Goal: Task Accomplishment & Management: Complete application form

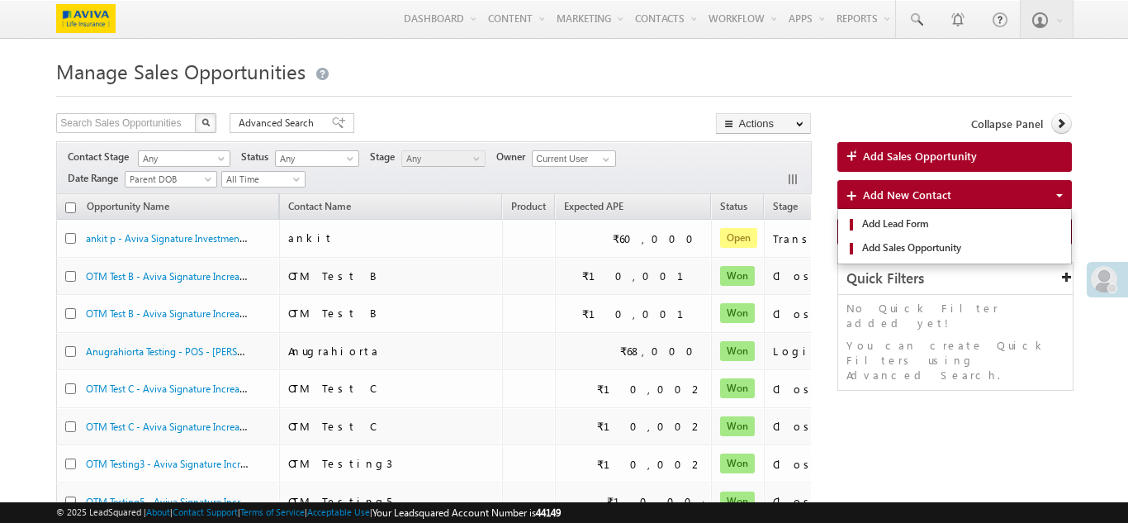
click at [877, 198] on span "Add New Contact" at bounding box center [907, 194] width 88 height 14
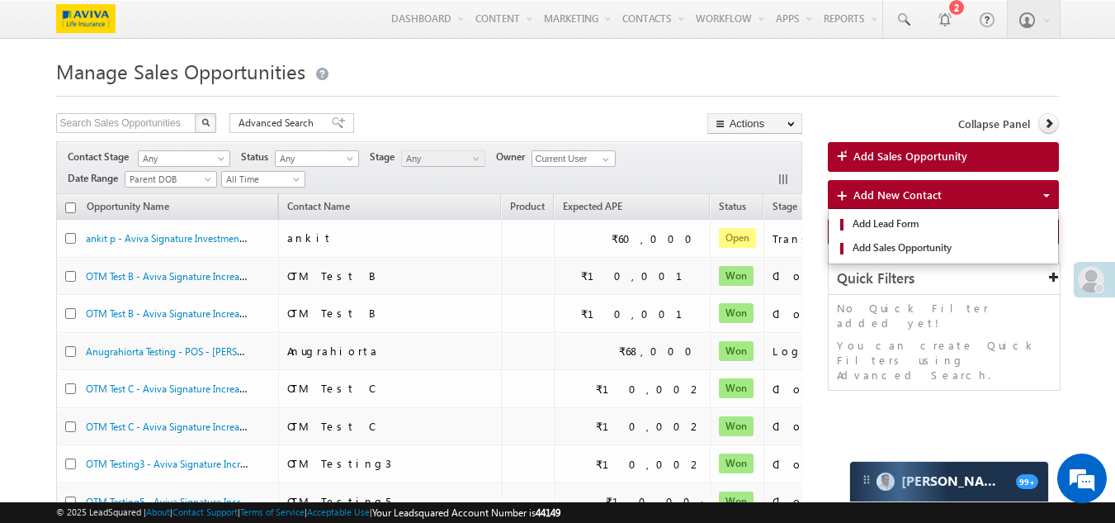
click at [872, 198] on span "Add New Contact" at bounding box center [898, 194] width 88 height 14
click at [879, 248] on span "Add Sales Opportunity" at bounding box center [950, 247] width 203 height 15
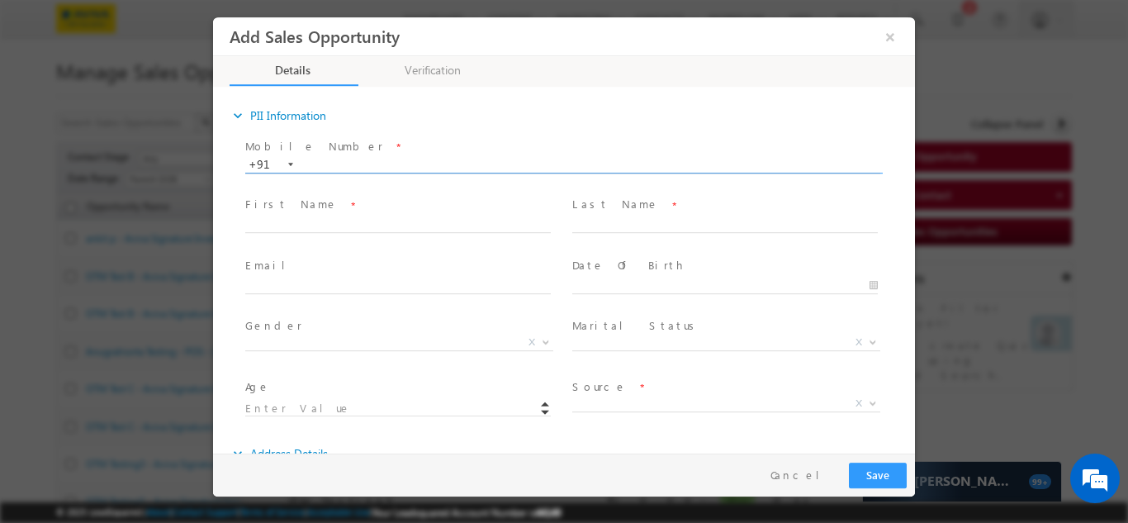
click at [349, 163] on input "text" at bounding box center [562, 164] width 635 height 17
click at [333, 163] on input "87435676634" at bounding box center [562, 164] width 635 height 17
click at [338, 168] on input "87435676634" at bounding box center [562, 164] width 635 height 17
click at [381, 166] on input "87435676634" at bounding box center [562, 164] width 635 height 17
type input "8743567663"
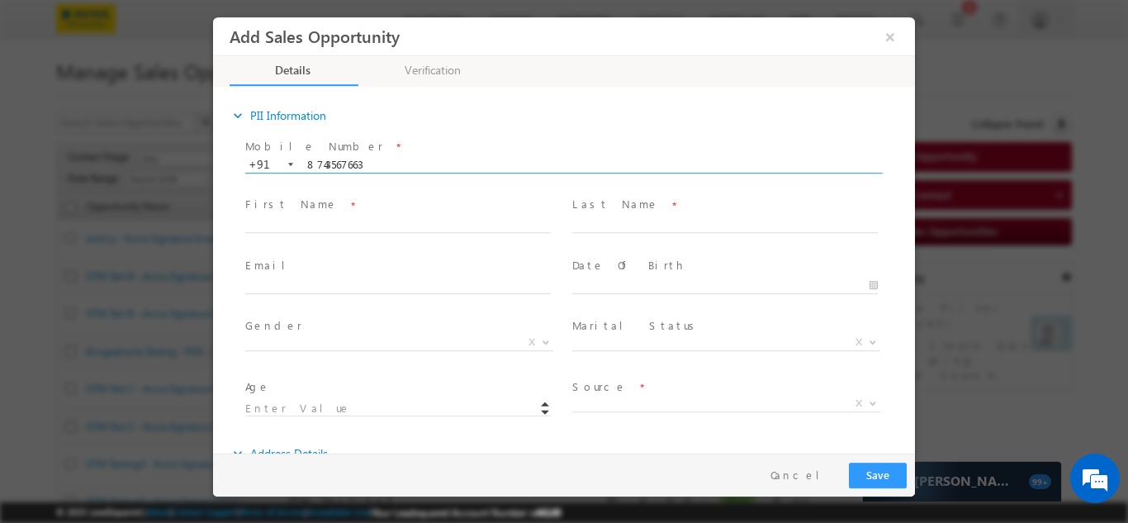
click at [342, 209] on div "Mobile Number * [PHONE_NUMBER] 8743567663 +91 Please Note! First Name *" at bounding box center [572, 285] width 685 height 302
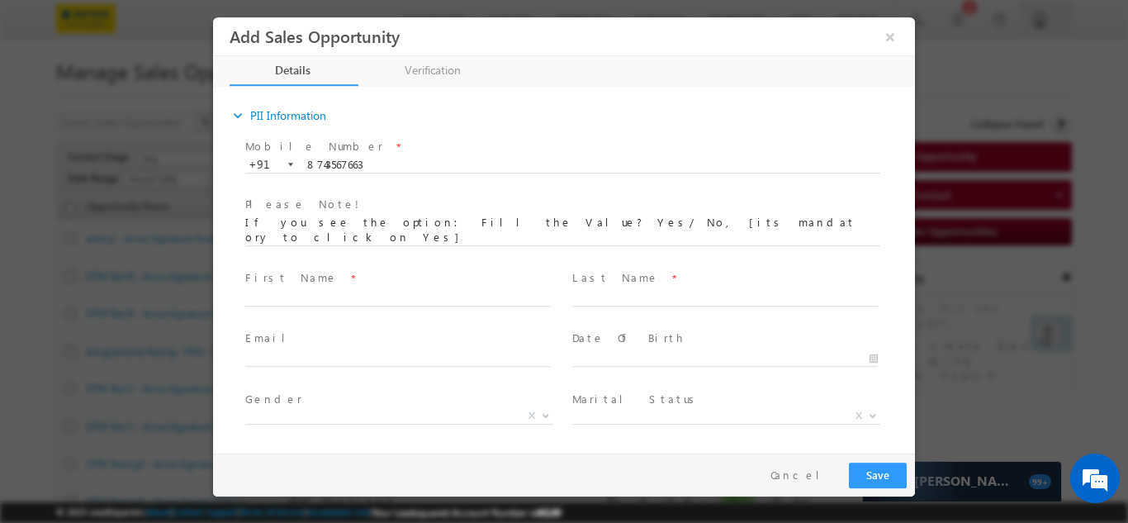
click at [405, 268] on span "First Name *" at bounding box center [397, 277] width 305 height 18
click at [314, 289] on input "text" at bounding box center [397, 297] width 305 height 17
type input "[PERSON_NAME]"
click at [626, 289] on input "text" at bounding box center [724, 297] width 305 height 17
type input "S"
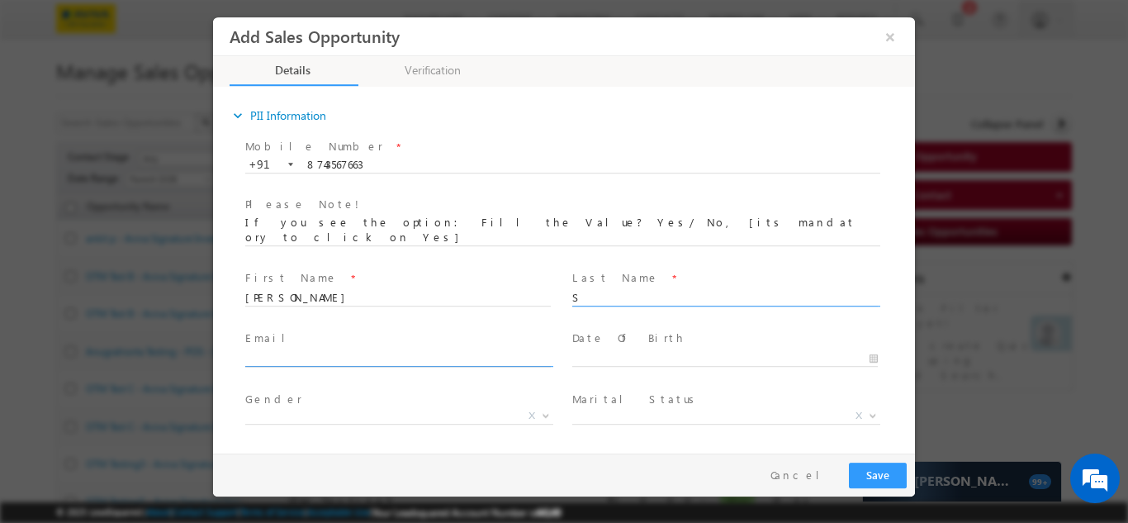
click at [298, 350] on input "text" at bounding box center [397, 358] width 305 height 17
type input "[PERSON_NAME][EMAIL_ADDRESS][DOMAIN_NAME]"
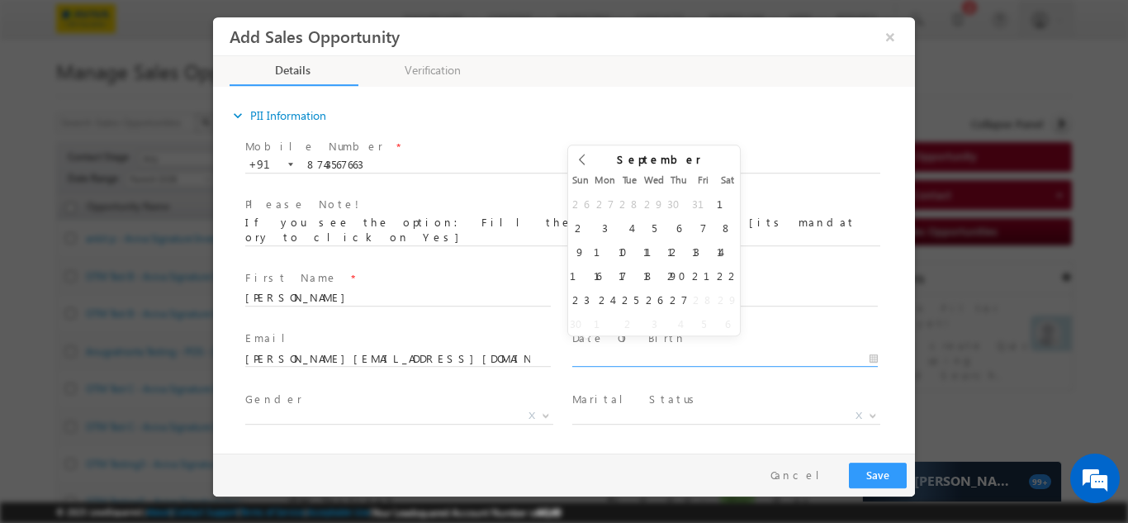
click at [651, 350] on input "text" at bounding box center [724, 358] width 305 height 17
click at [694, 173] on span at bounding box center [700, 176] width 12 height 7
type input "2003"
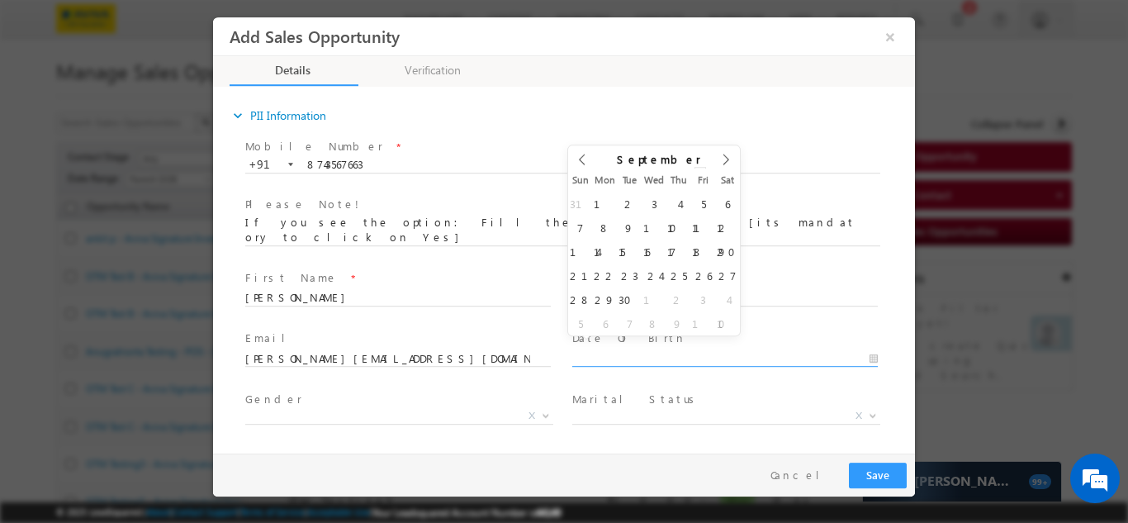
click at [694, 173] on span at bounding box center [700, 176] width 12 height 7
type input "[DATE]"
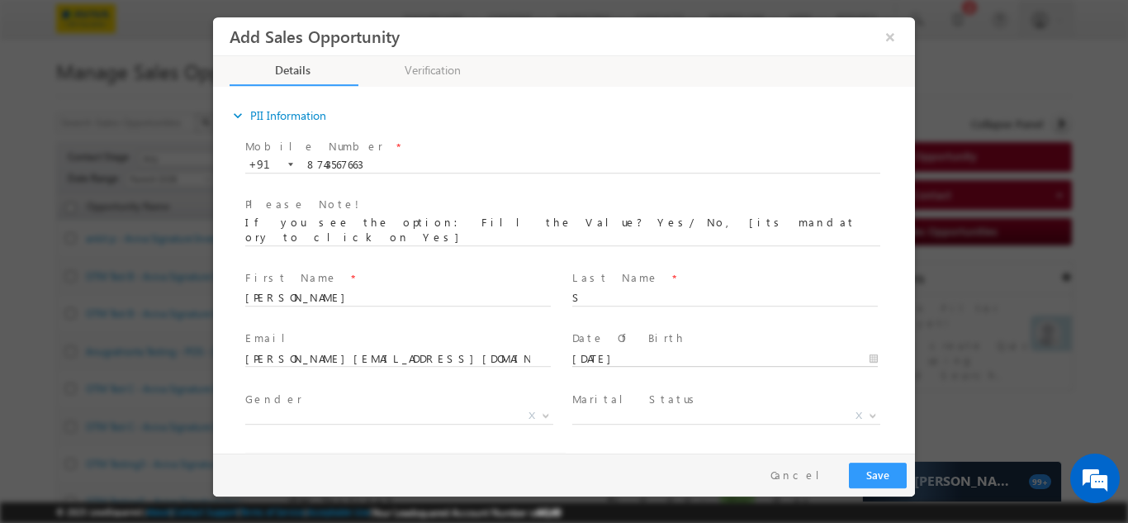
type input "22"
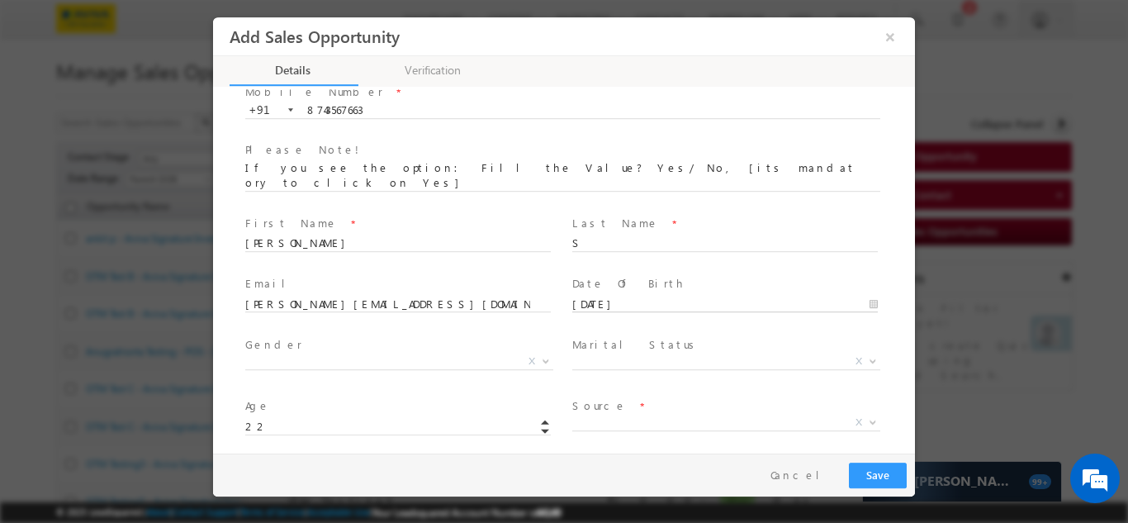
scroll to position [83, 0]
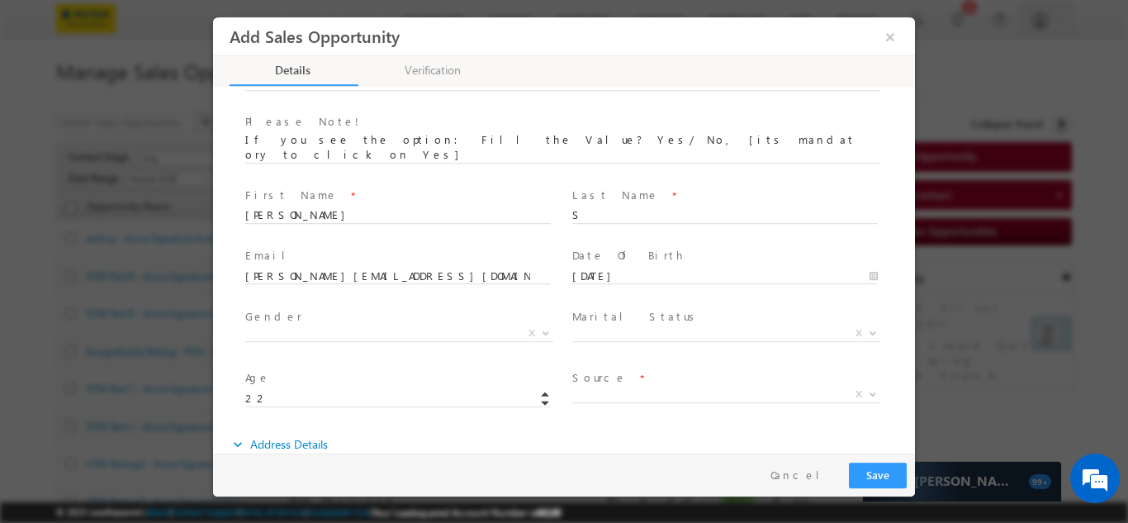
drag, startPoint x: 330, startPoint y: 306, endPoint x: 315, endPoint y: 326, distance: 25.3
click at [332, 307] on span "Gender *" at bounding box center [397, 316] width 305 height 18
click at [284, 307] on span "Gender *" at bounding box center [397, 316] width 305 height 18
click at [338, 324] on span "X" at bounding box center [399, 332] width 308 height 17
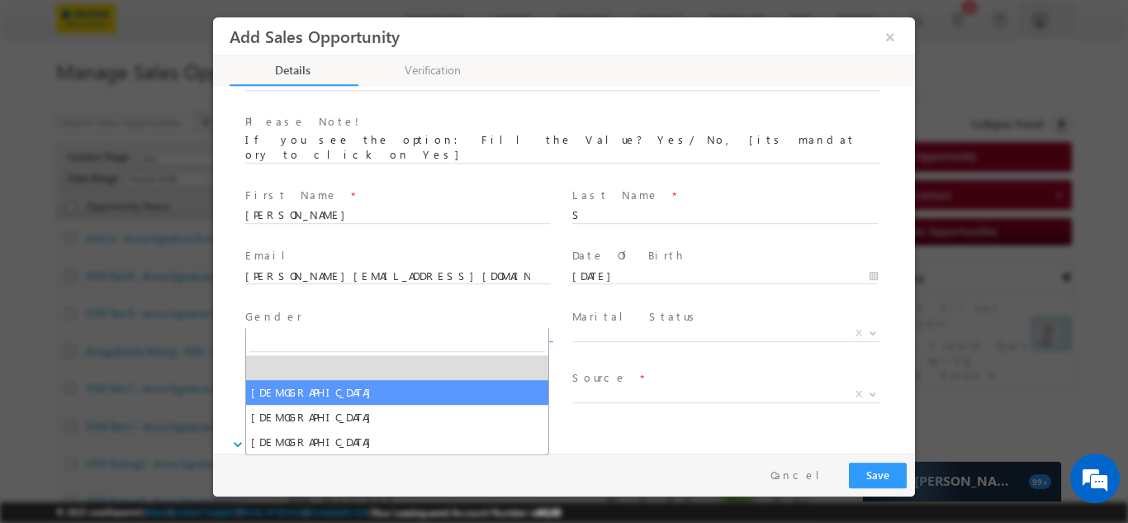
select select "[DEMOGRAPHIC_DATA]"
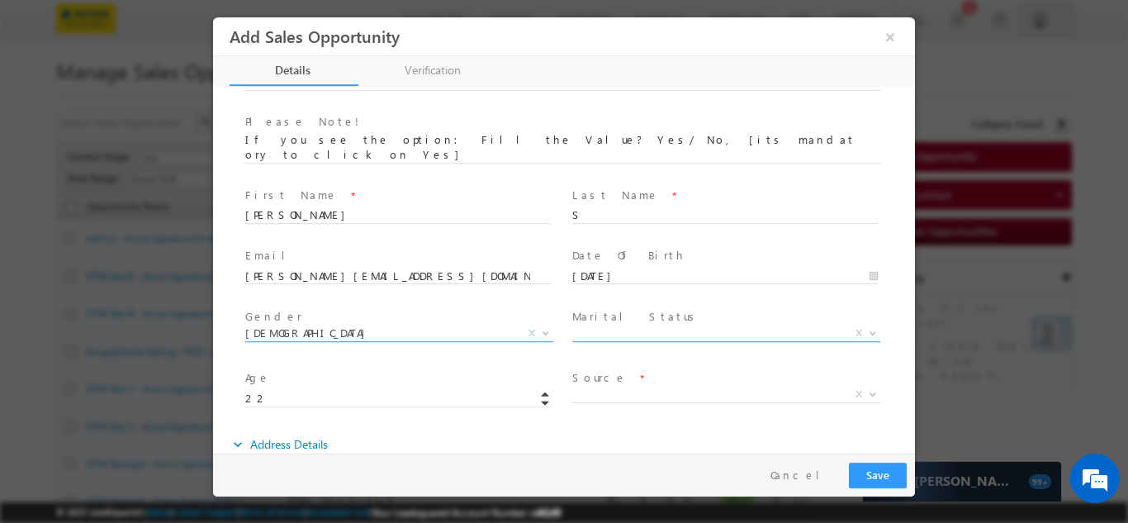
click at [693, 324] on span "X" at bounding box center [726, 332] width 308 height 17
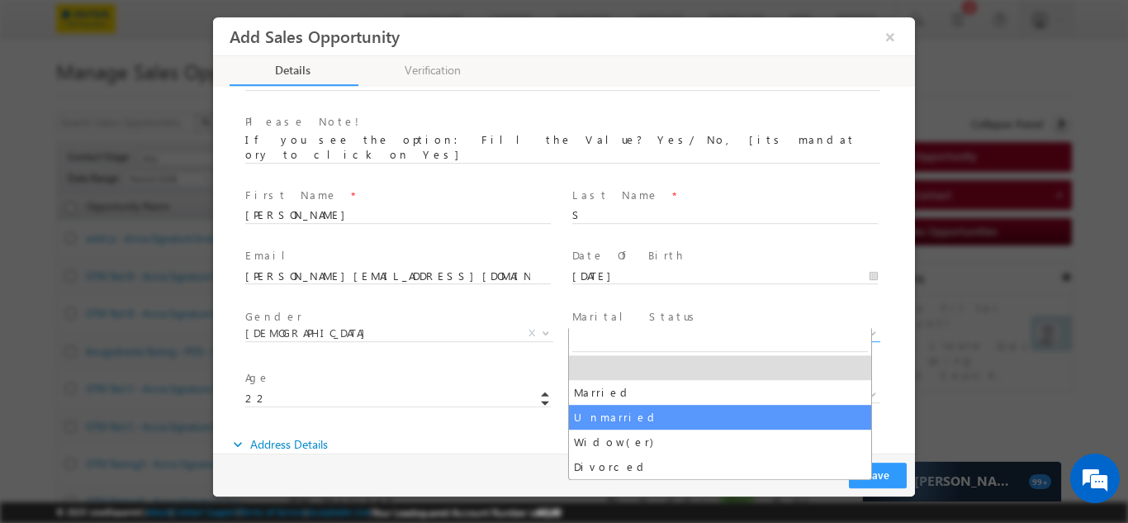
select select "Unmarried"
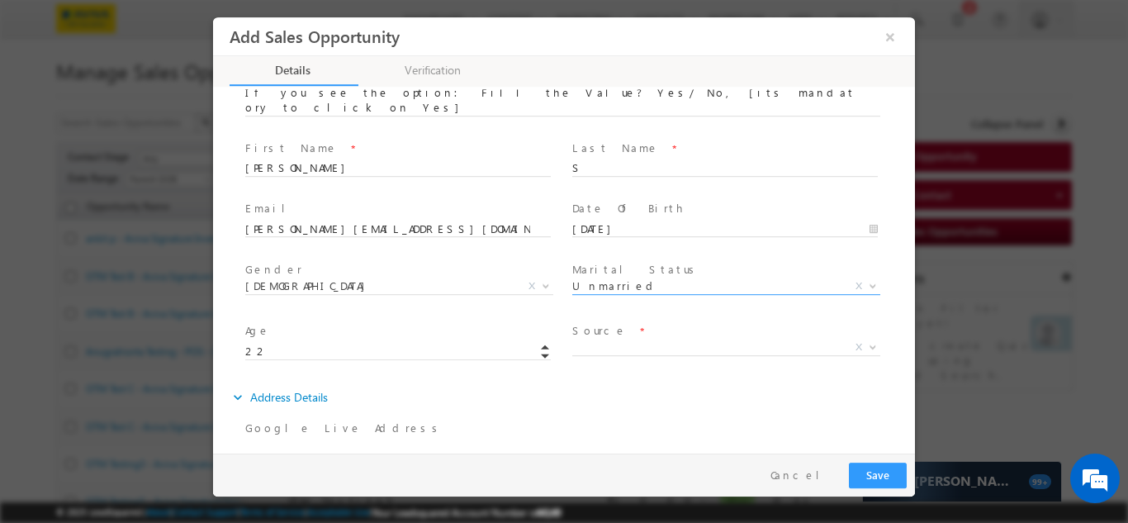
scroll to position [165, 0]
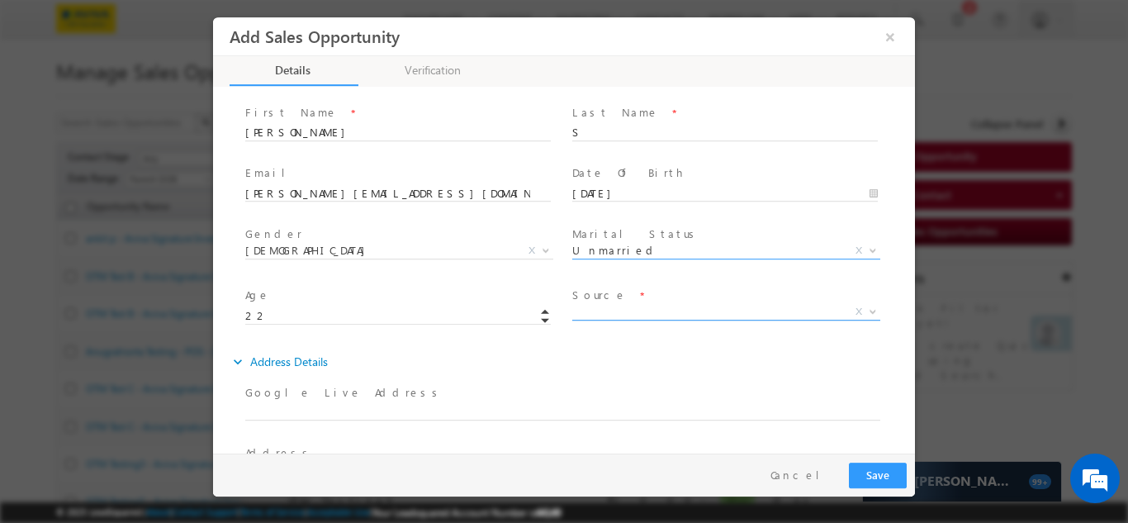
click at [656, 303] on span "X" at bounding box center [726, 311] width 308 height 17
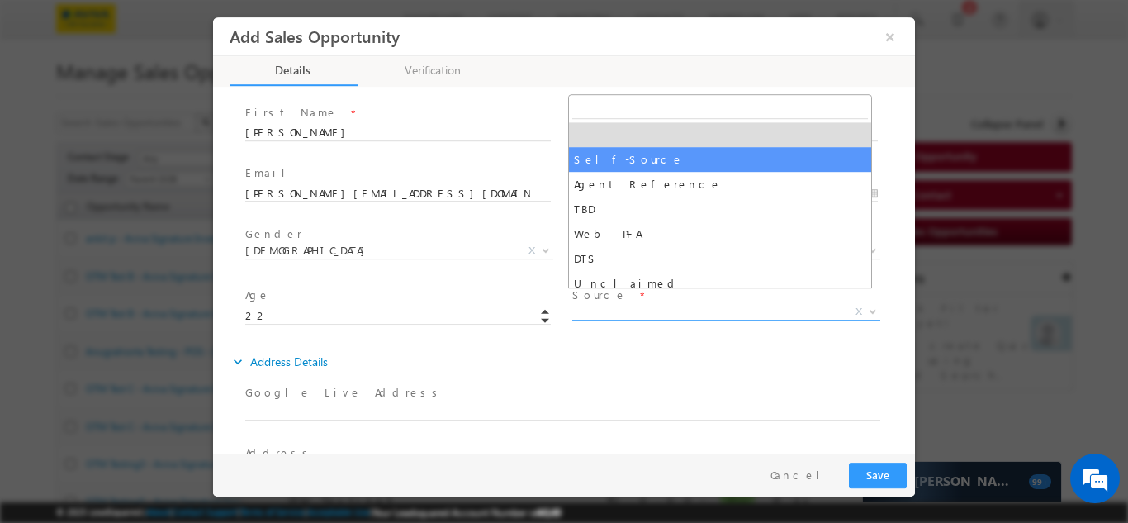
select select "Self-Source"
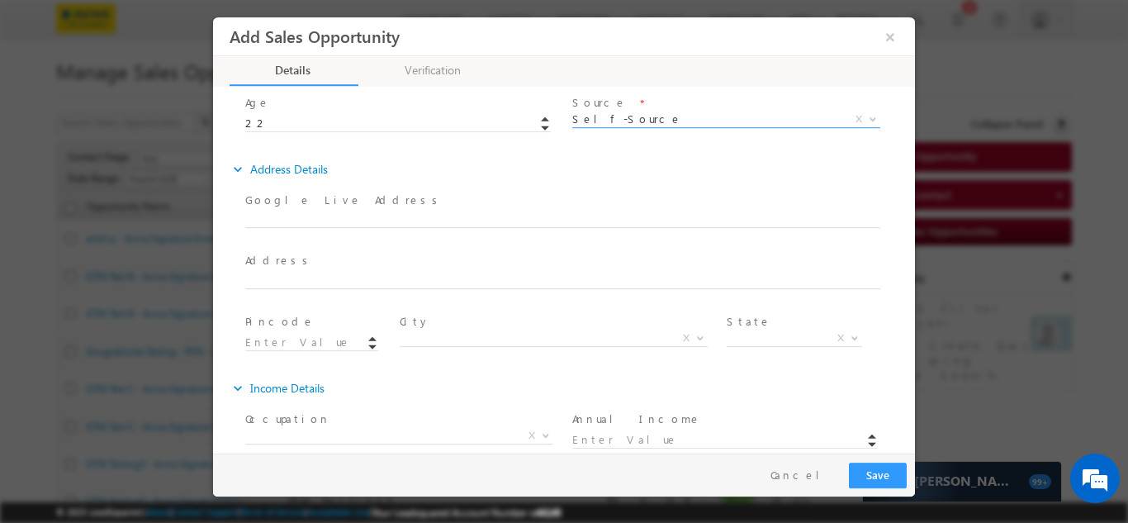
scroll to position [365, 0]
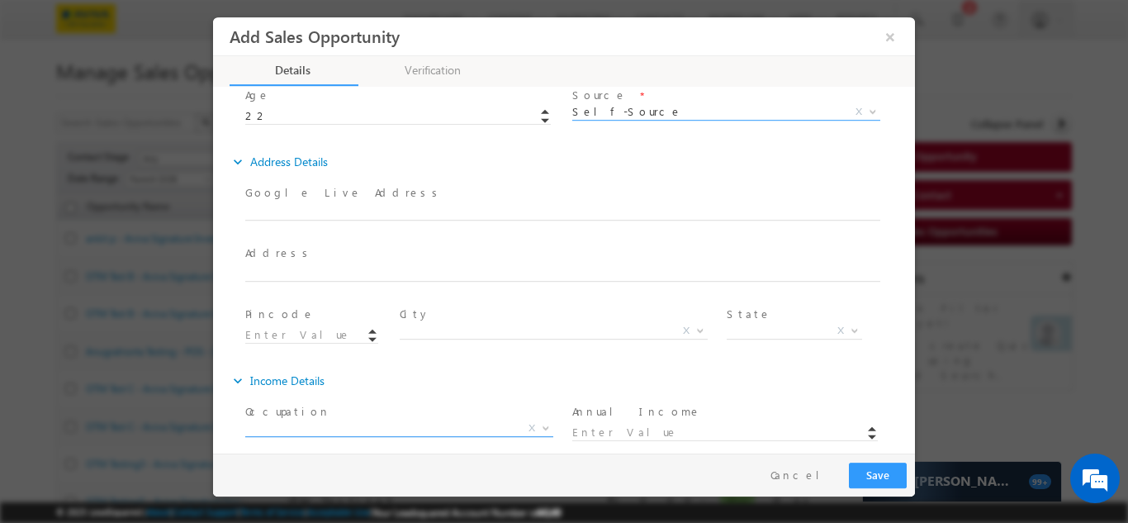
click at [376, 419] on span "X" at bounding box center [399, 427] width 308 height 17
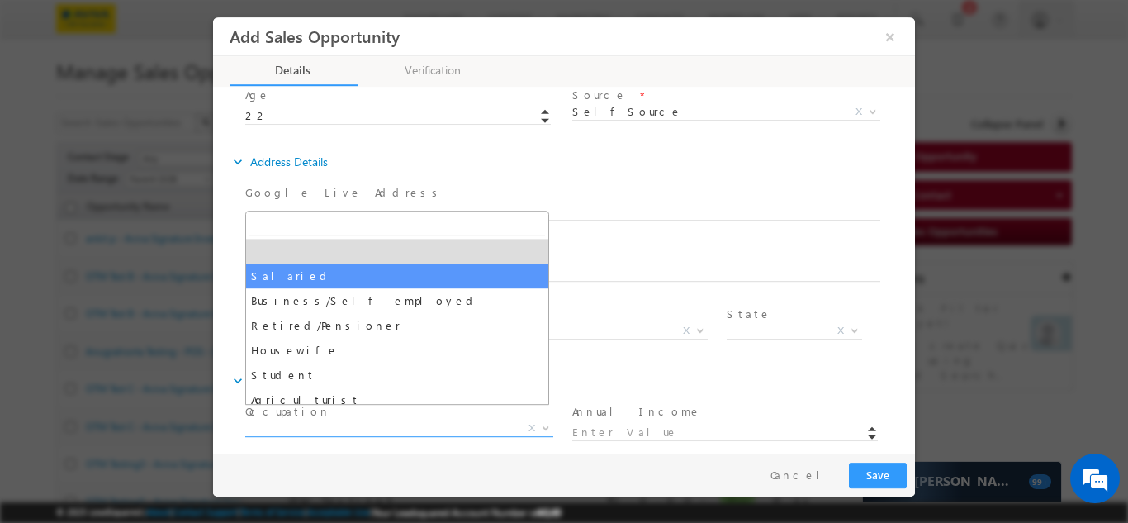
select select "Salaried"
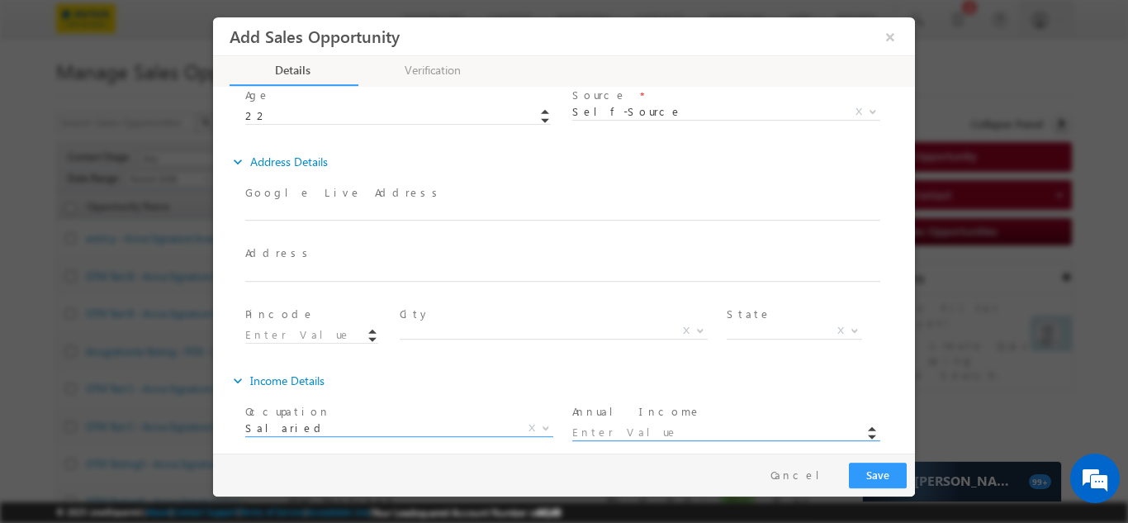
click at [631, 424] on input at bounding box center [724, 432] width 305 height 17
click at [613, 424] on input at bounding box center [724, 432] width 305 height 17
type input "100000.00"
click at [637, 441] on span at bounding box center [724, 448] width 305 height 18
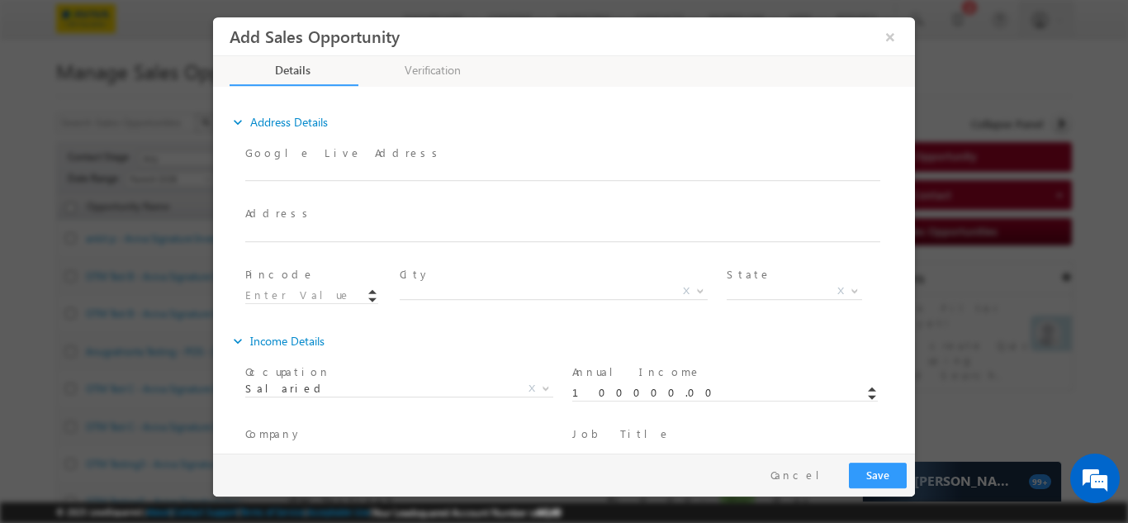
scroll to position [426, 0]
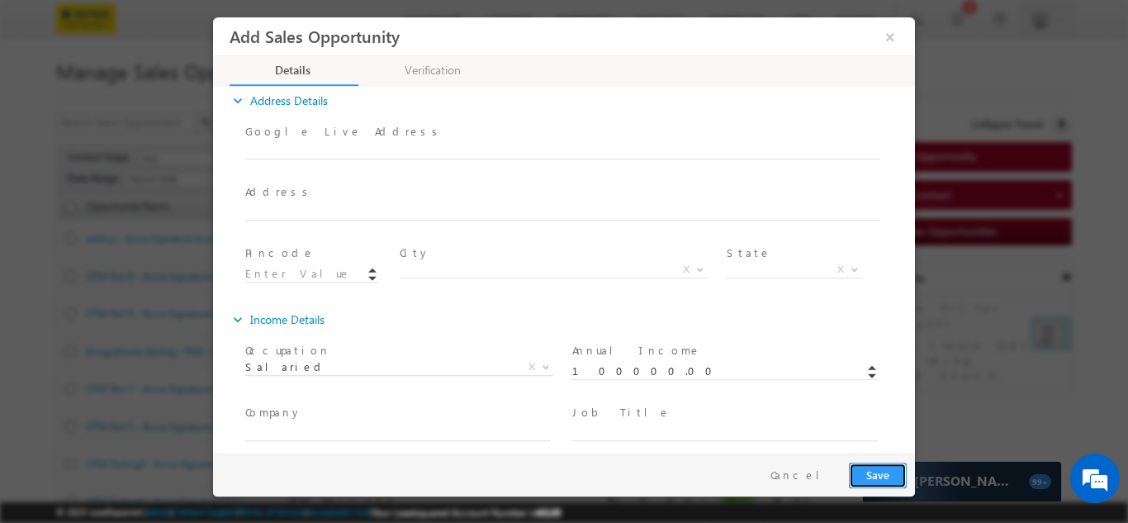
click at [869, 472] on button "Save" at bounding box center [878, 475] width 58 height 26
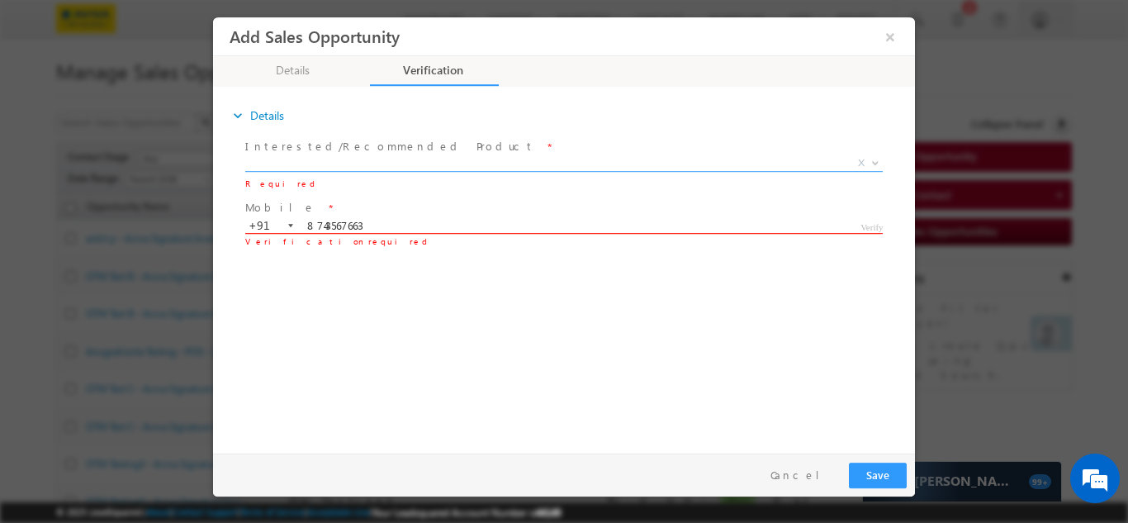
click at [451, 221] on input "8743567663" at bounding box center [562, 225] width 635 height 17
type input "8"
type input "7075064768"
click at [529, 311] on div "expand_more Details Interested/Recommended Product" at bounding box center [568, 266] width 694 height 357
click at [872, 224] on span "Verify" at bounding box center [871, 223] width 25 height 13
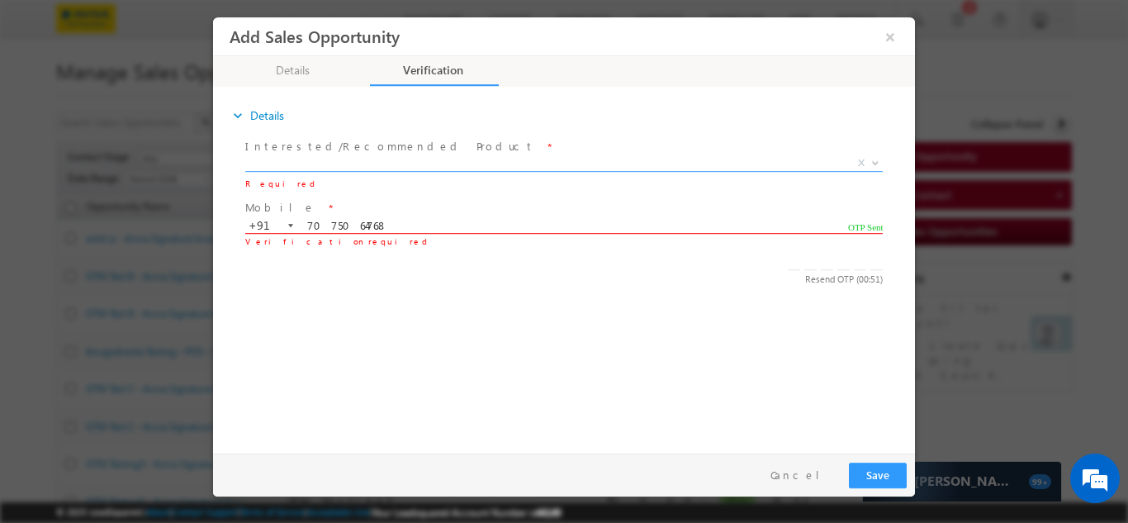
click at [793, 261] on input "number" at bounding box center [794, 261] width 12 height 16
type input "2"
type input "5"
type input "4"
type input "9"
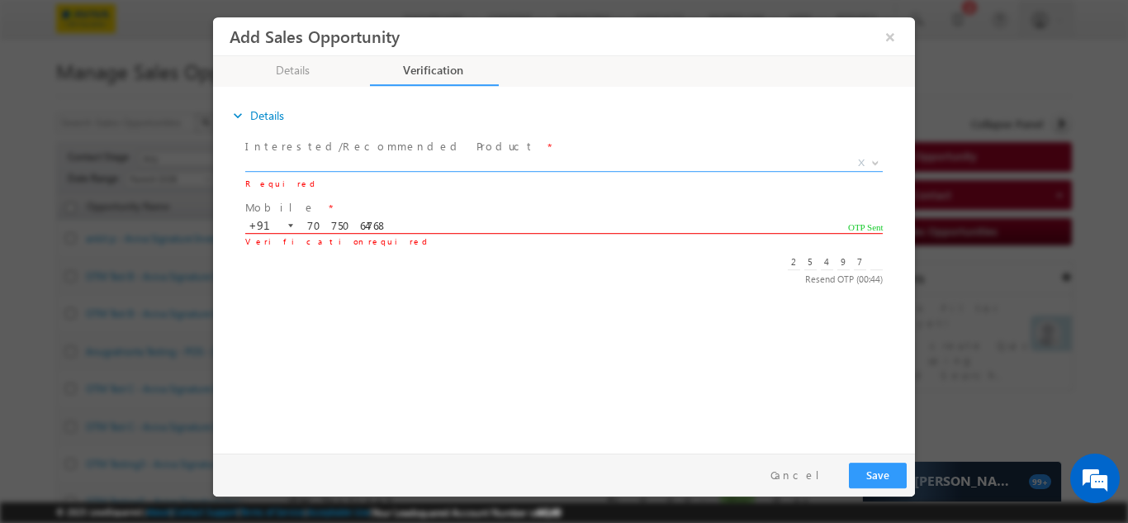
type input "7"
type input "0"
click at [879, 480] on button "Save" at bounding box center [878, 475] width 58 height 26
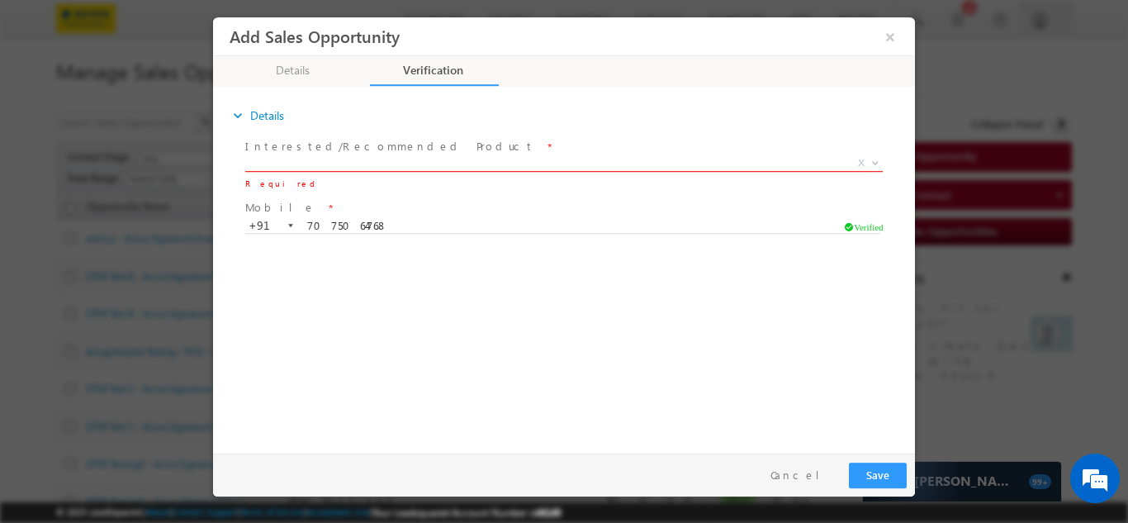
click at [395, 159] on span "X" at bounding box center [563, 162] width 637 height 17
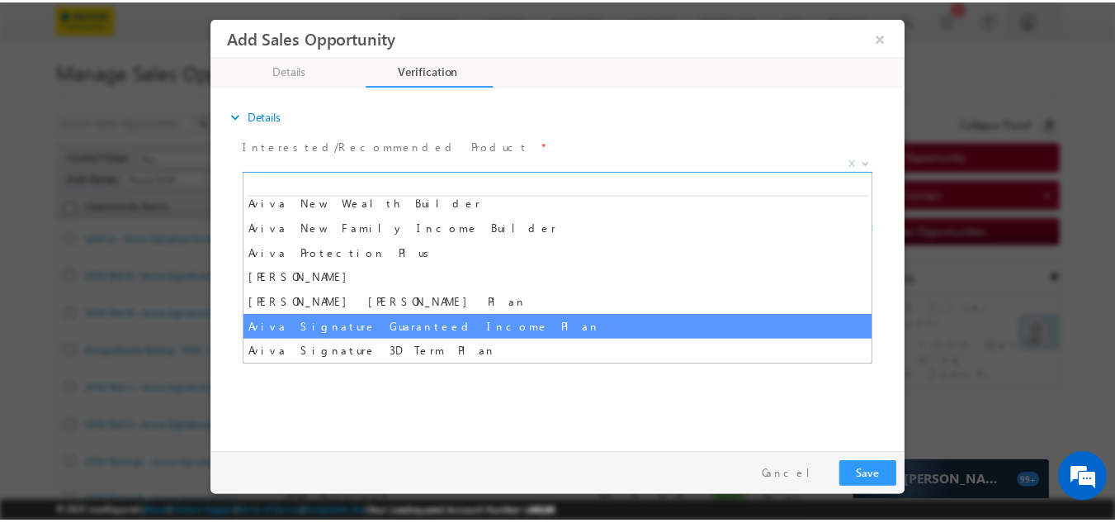
scroll to position [660, 0]
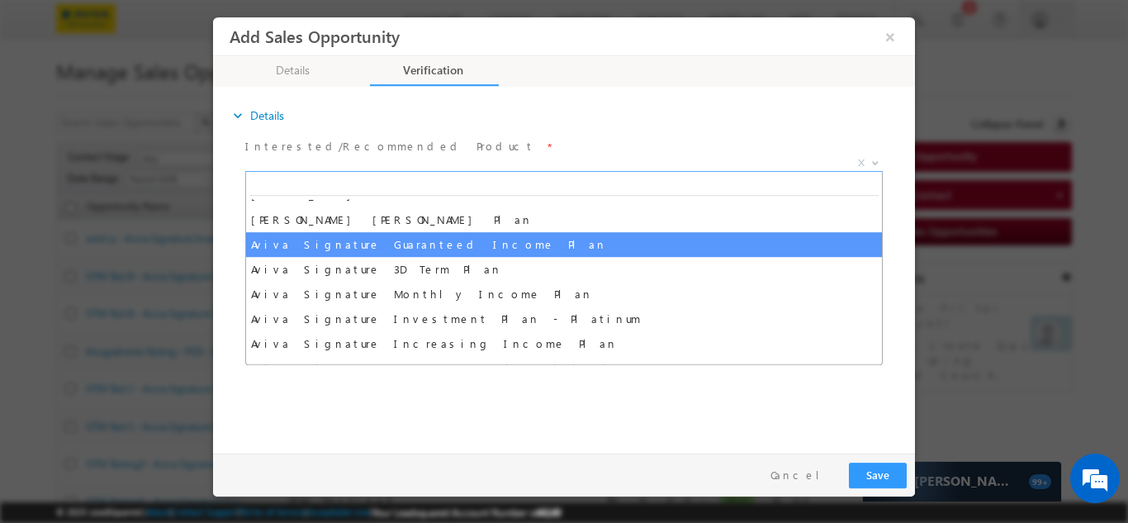
select select "Aviva Signature Guaranteed Income Plan"
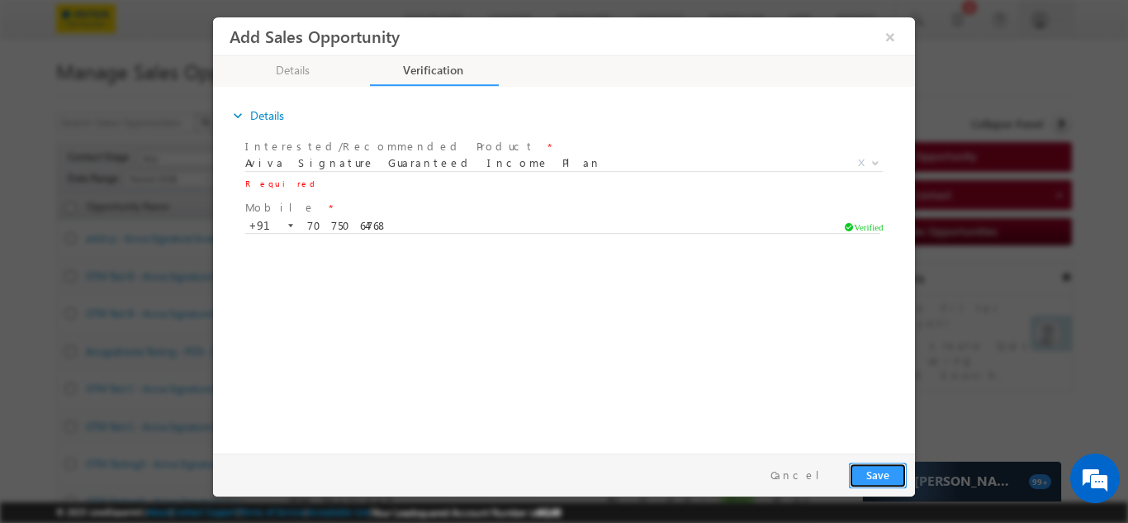
click at [885, 473] on button "Save" at bounding box center [878, 475] width 58 height 26
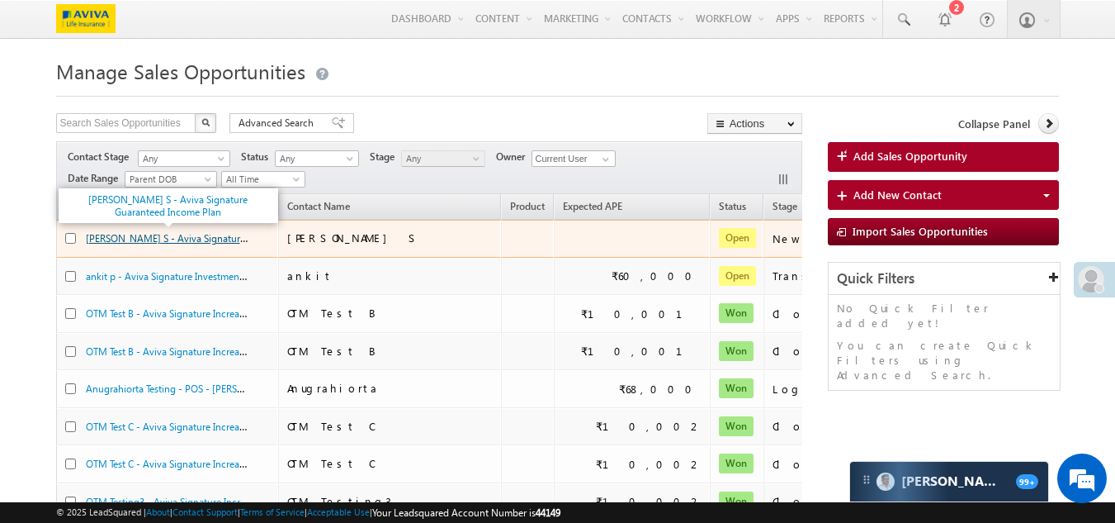
click at [105, 242] on link "[PERSON_NAME] S - Aviva Signature Guaranteed Income Plan" at bounding box center [220, 237] width 268 height 14
